Goal: Find specific page/section: Find specific page/section

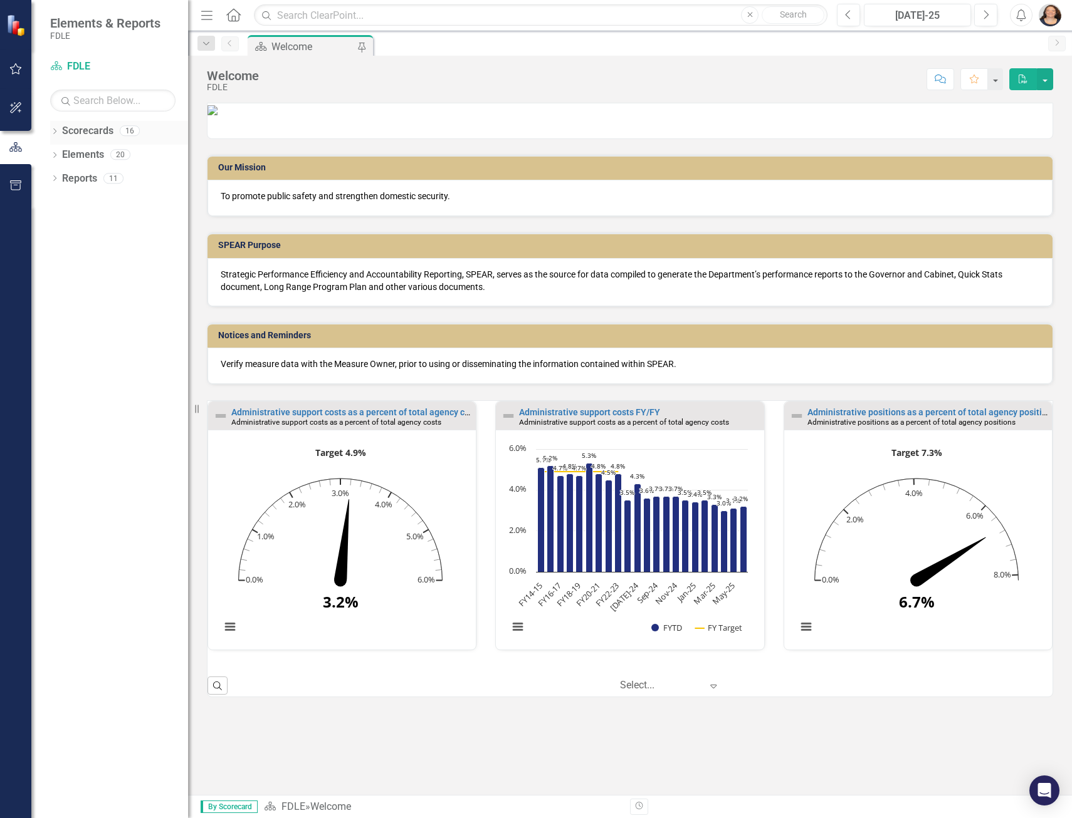
click at [52, 130] on icon "Dropdown" at bounding box center [54, 132] width 9 height 7
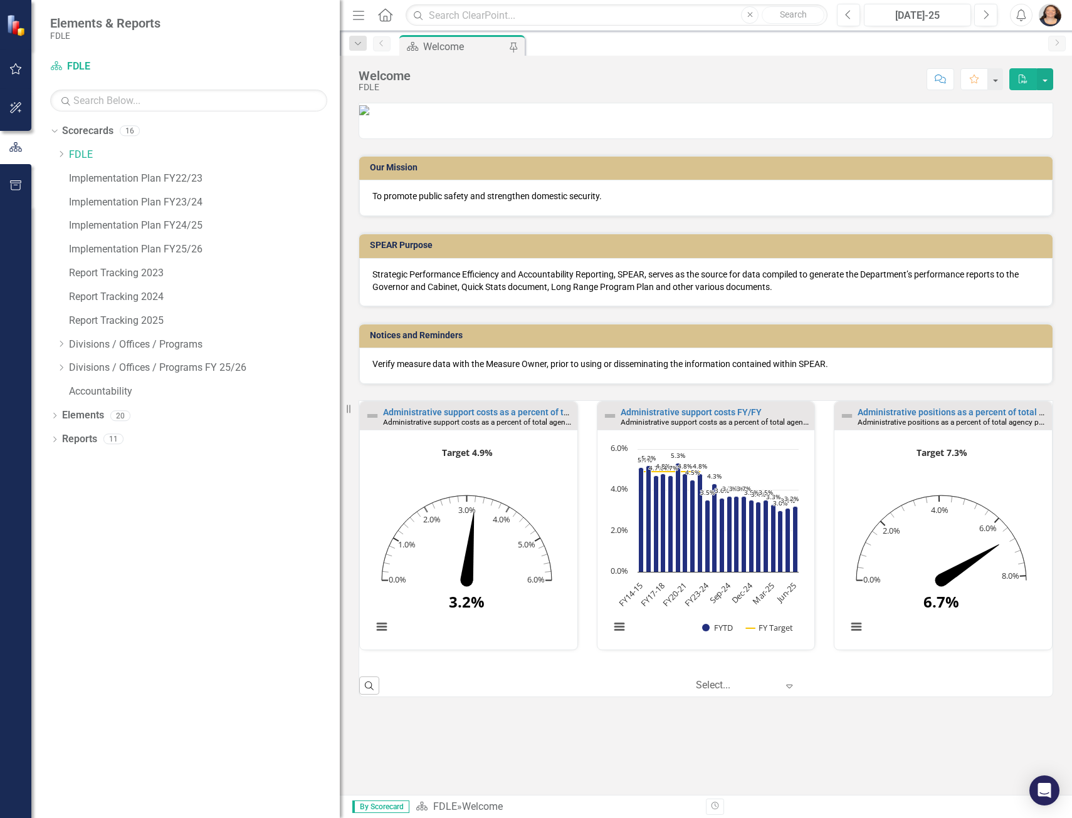
drag, startPoint x: 191, startPoint y: 285, endPoint x: 340, endPoint y: 303, distance: 150.2
click at [340, 303] on div "Resize" at bounding box center [345, 409] width 10 height 818
click at [61, 368] on icon "Dropdown" at bounding box center [60, 368] width 9 height 8
click at [144, 390] on link "Business Support Program FY 25/26" at bounding box center [210, 392] width 258 height 14
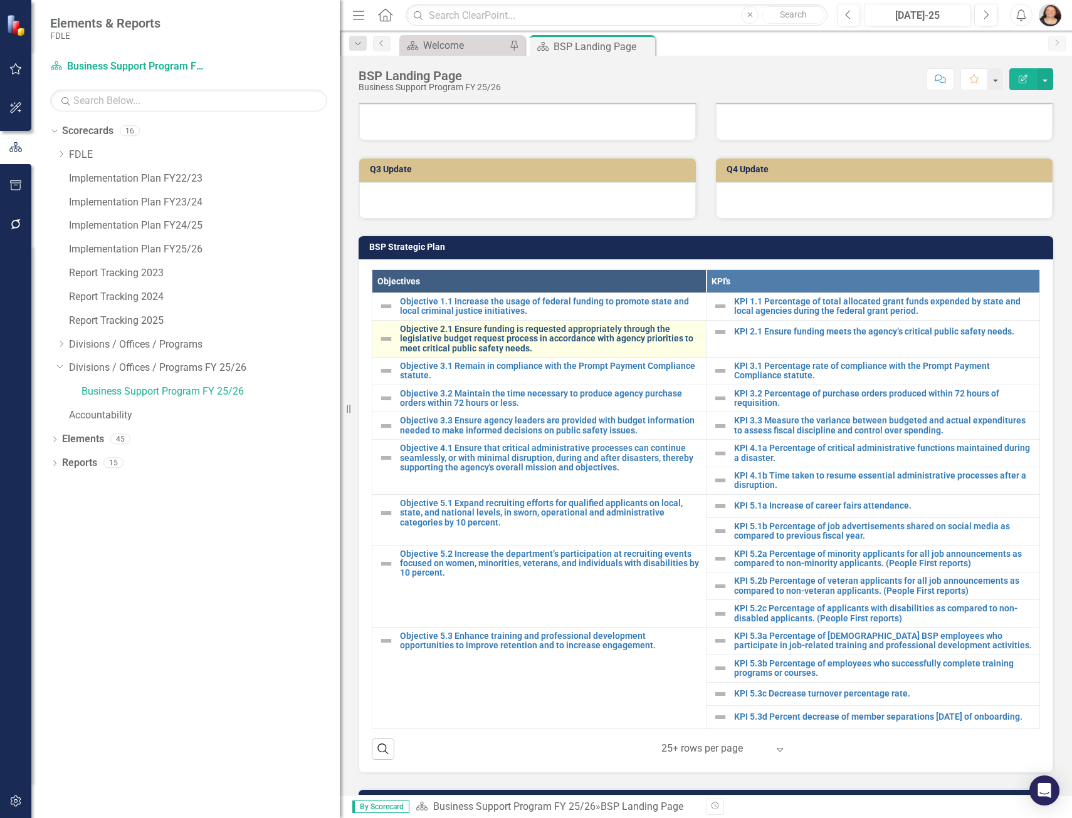
scroll to position [501, 0]
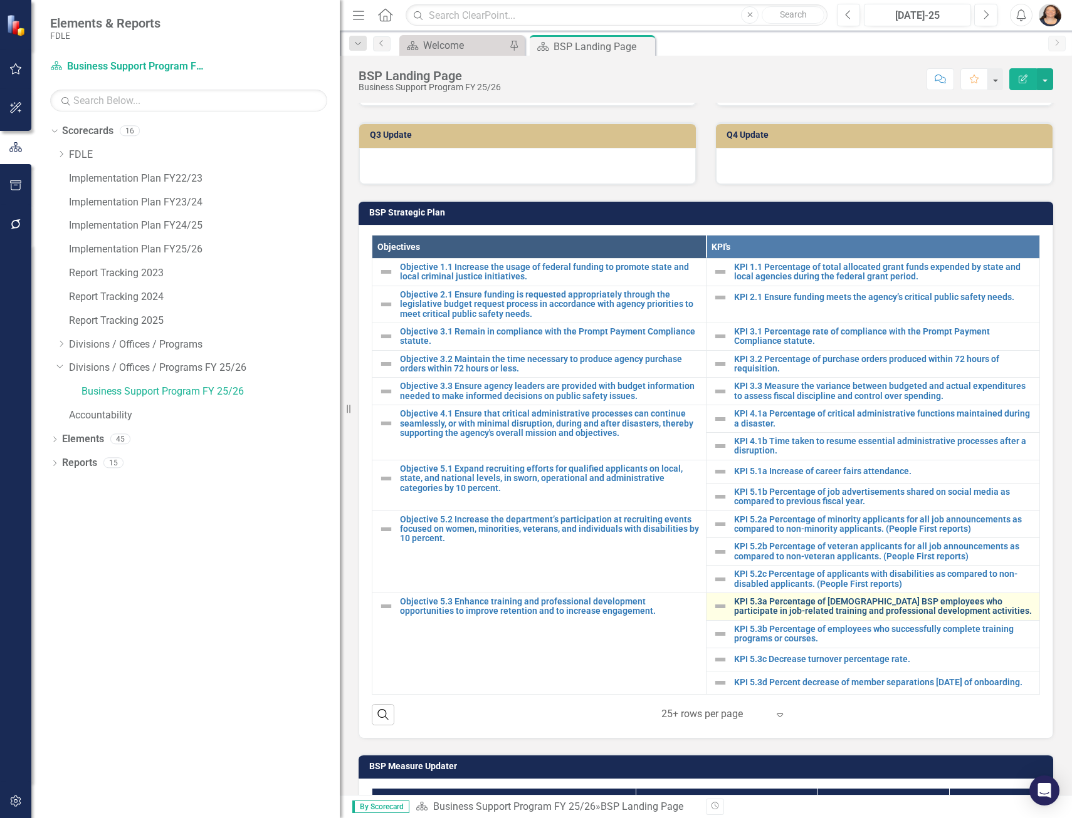
click at [818, 617] on link "KPI 5.3a Percentage of [DEMOGRAPHIC_DATA] BSP employees who participate in job-…" at bounding box center [884, 606] width 300 height 19
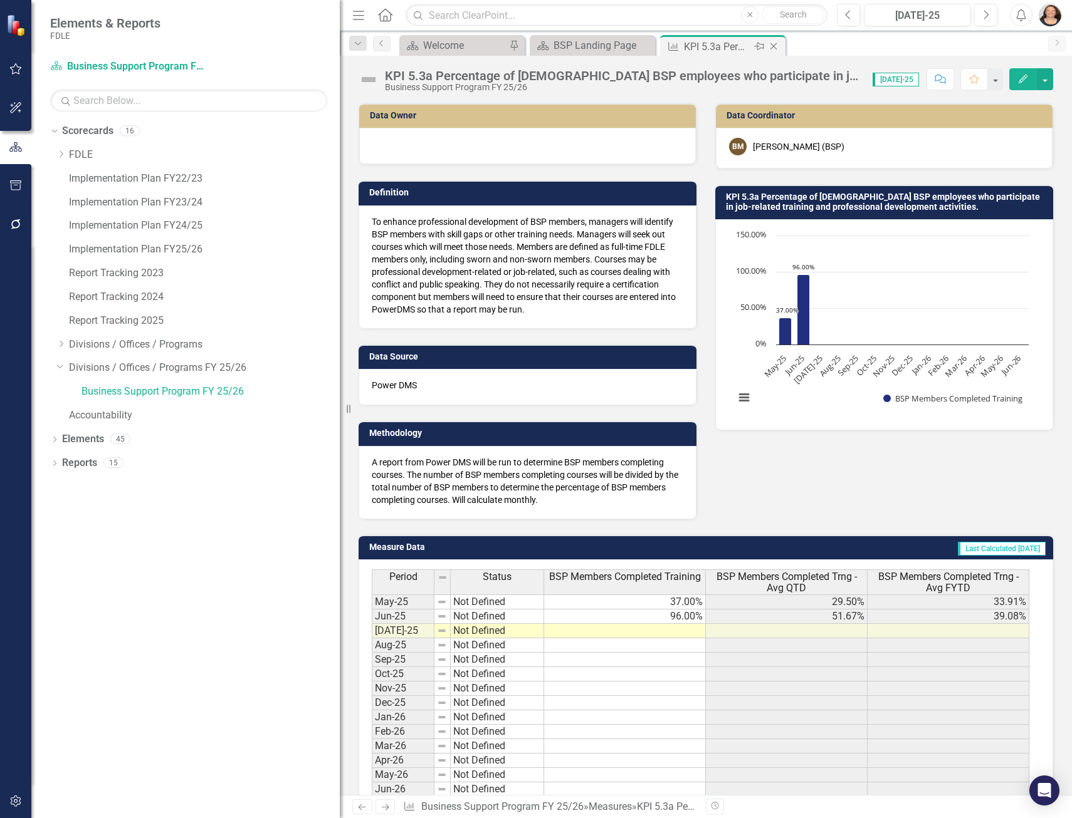
click at [771, 46] on icon "Close" at bounding box center [773, 46] width 13 height 10
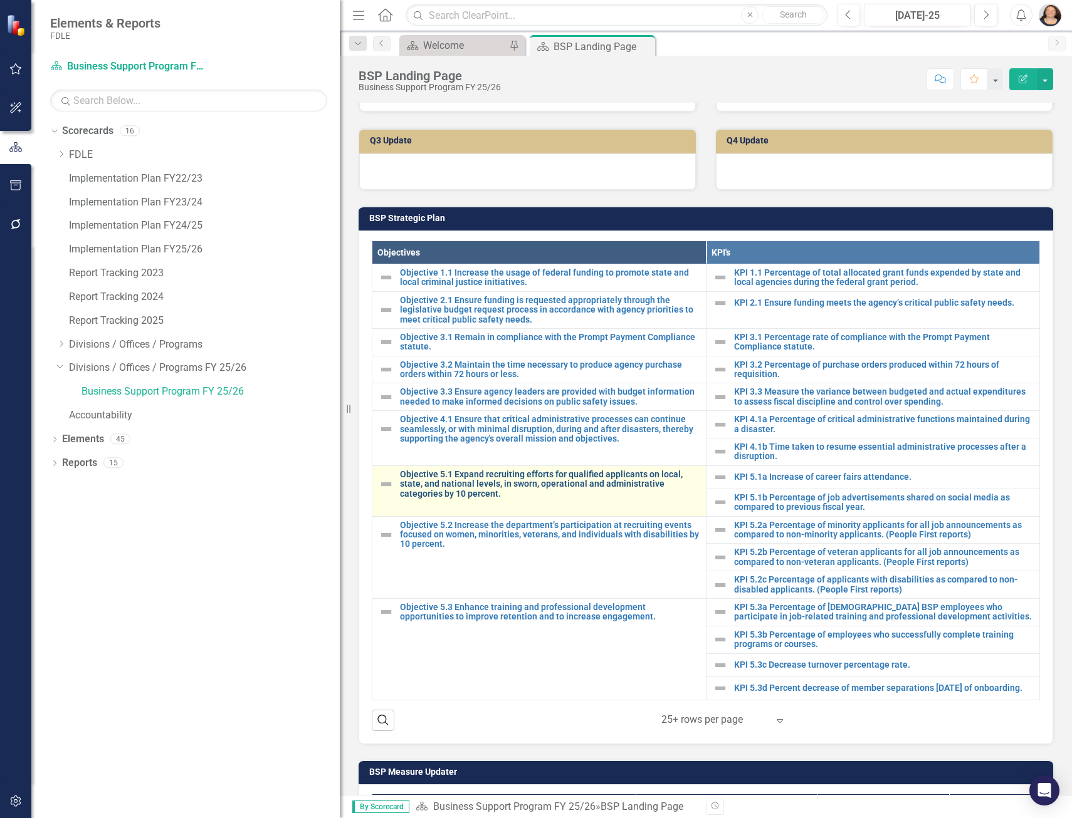
scroll to position [501, 0]
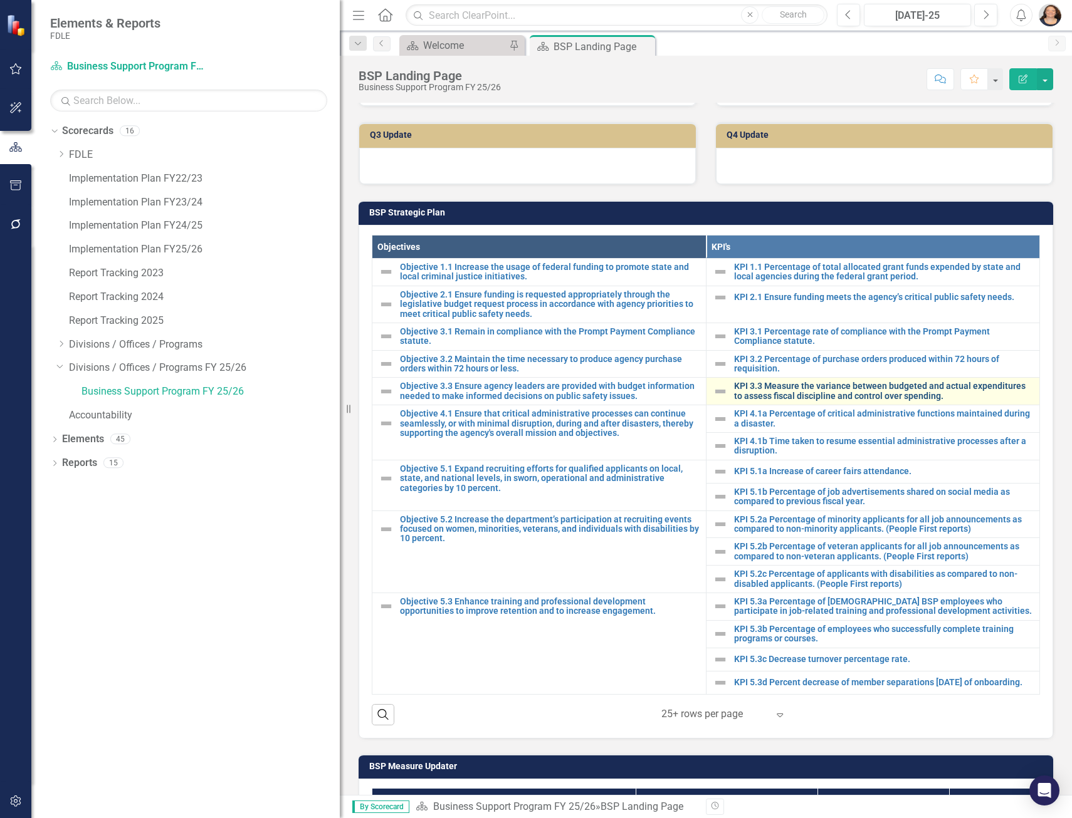
click at [870, 401] on link "KPI 3.3 Measure the variance between budgeted and actual expenditures to assess…" at bounding box center [884, 391] width 300 height 19
